Goal: Transaction & Acquisition: Purchase product/service

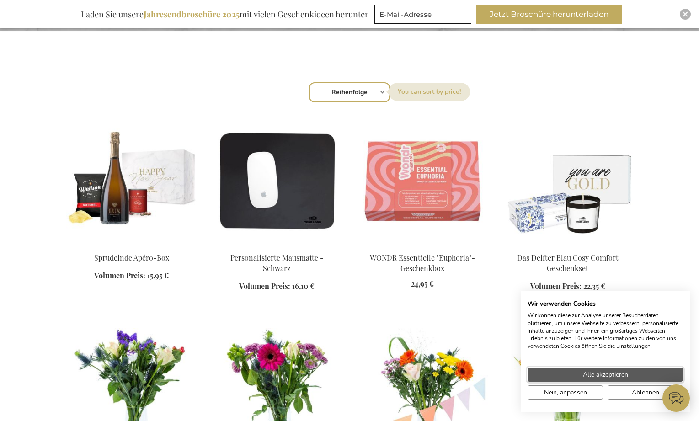
click at [608, 373] on span "Alle akzeptieren" at bounding box center [605, 375] width 45 height 10
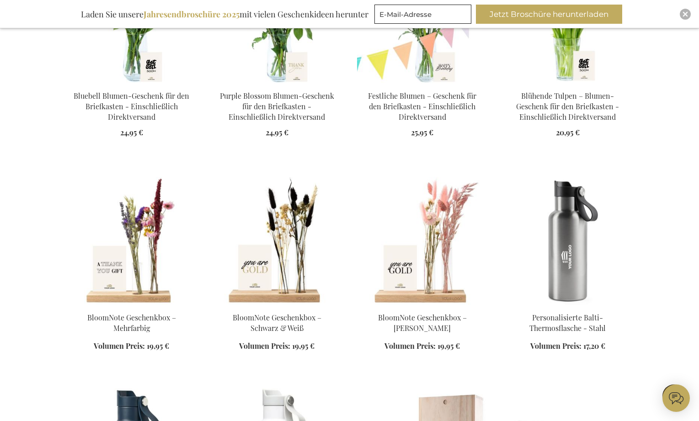
scroll to position [792, 0]
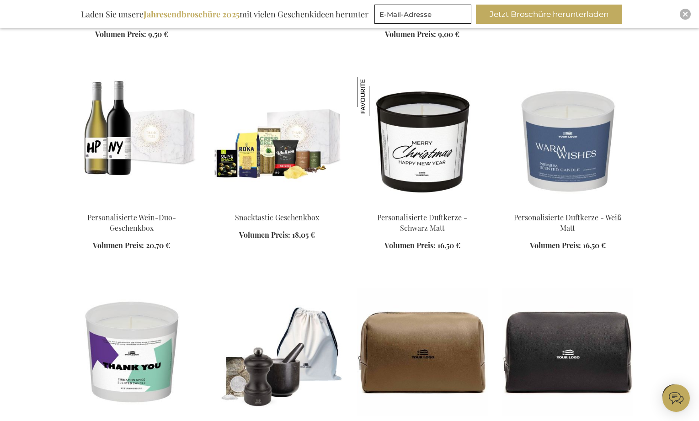
scroll to position [1492, 0]
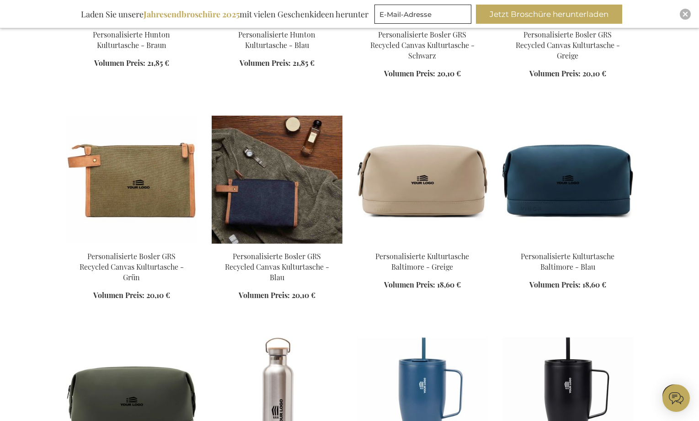
scroll to position [2051, 0]
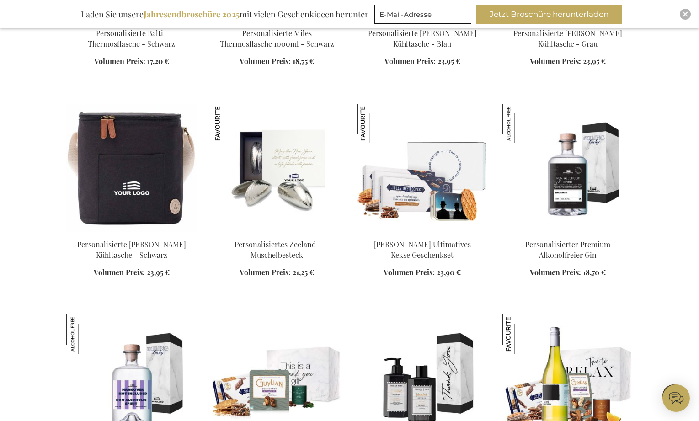
scroll to position [2750, 0]
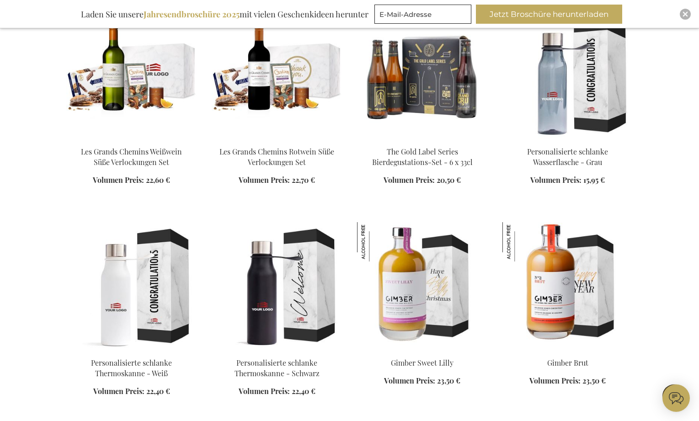
scroll to position [3216, 0]
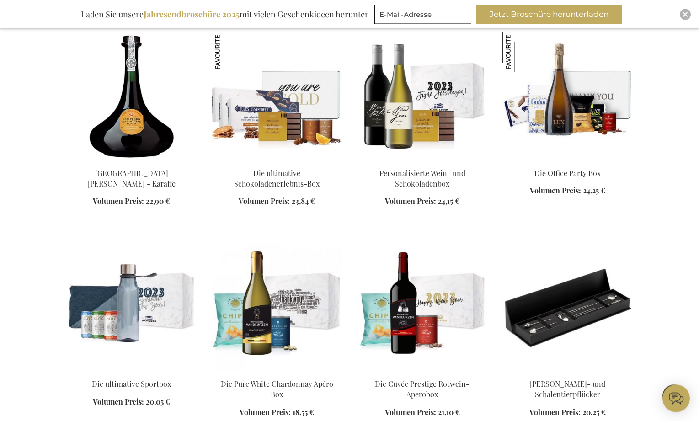
scroll to position [4055, 0]
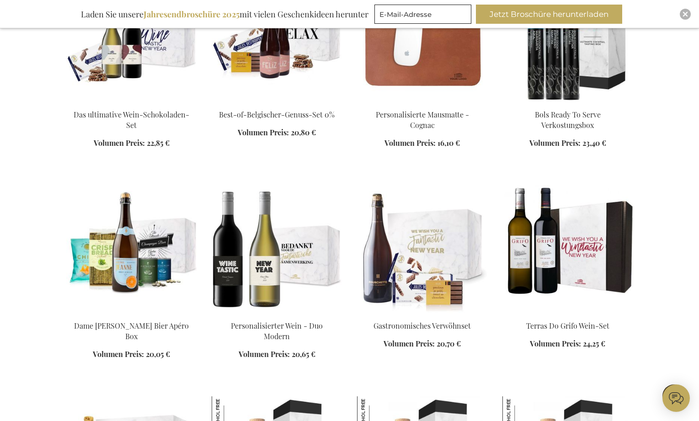
scroll to position [4614, 0]
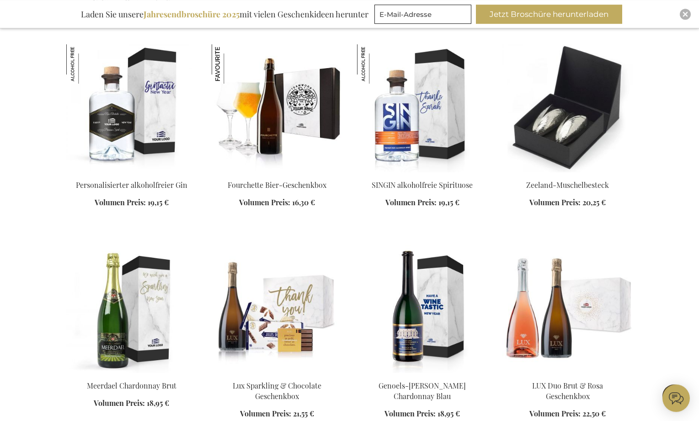
scroll to position [5127, 0]
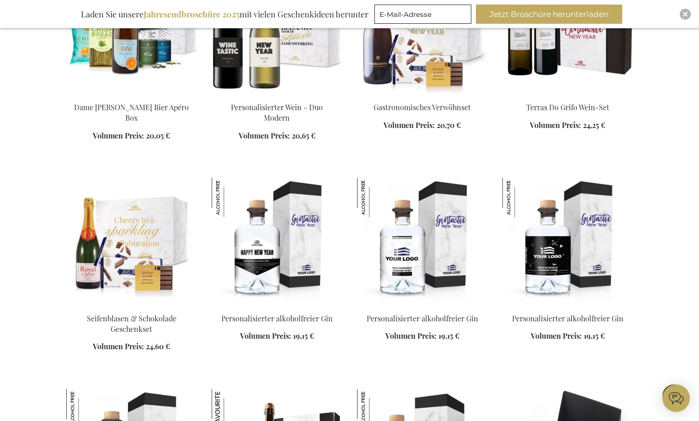
scroll to position [4521, 0]
